Goal: Register for event/course

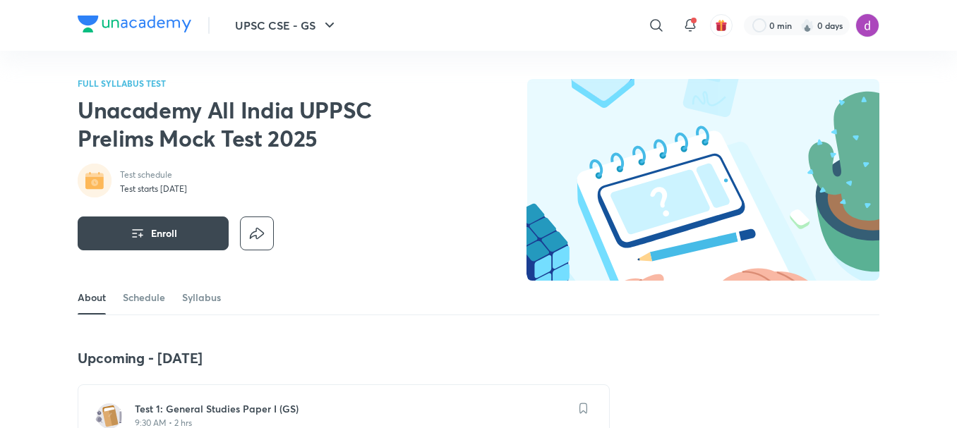
click at [423, 97] on h2 "Unacademy All India UPPSC Prelims Mock Test 2025" at bounding box center [258, 124] width 361 height 56
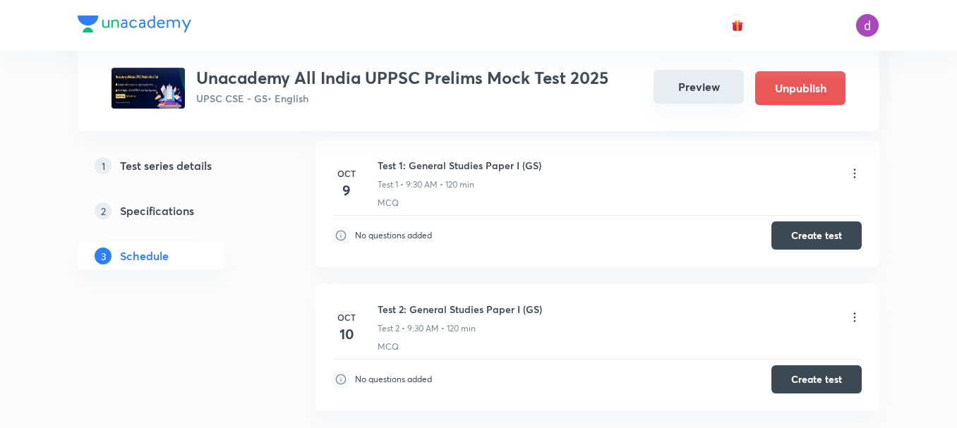
click at [675, 90] on button "Preview" at bounding box center [698, 87] width 90 height 34
